Goal: Task Accomplishment & Management: Manage account settings

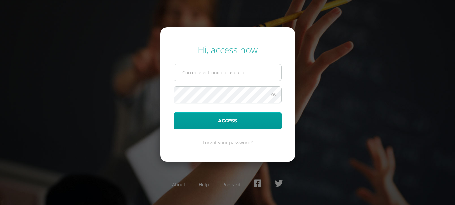
paste input "[EMAIL_ADDRESS][DOMAIN_NAME]:HjN9m91N6"
type input "[EMAIL_ADDRESS][DOMAIN_NAME]"
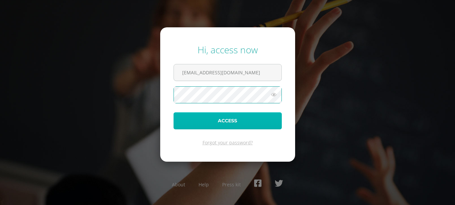
click at [212, 122] on button "Access" at bounding box center [227, 120] width 108 height 17
